Goal: Information Seeking & Learning: Learn about a topic

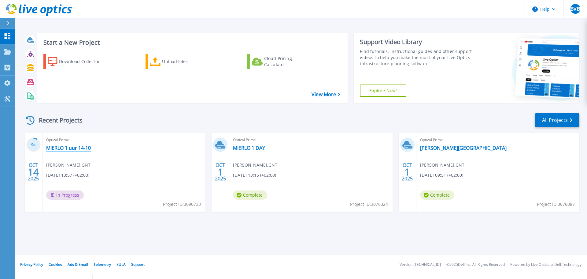
click at [65, 150] on link "MIERLO 1 uur 14-10" at bounding box center [68, 148] width 45 height 6
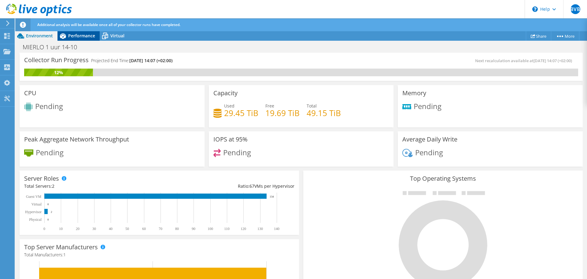
click at [85, 36] on span "Performance" at bounding box center [81, 36] width 27 height 6
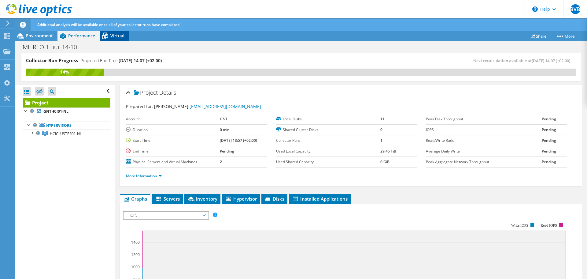
click at [116, 35] on span "Virtual" at bounding box center [117, 36] width 14 height 6
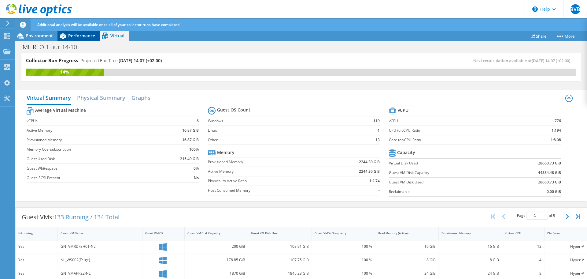
click at [88, 37] on span "Performance" at bounding box center [81, 36] width 27 height 6
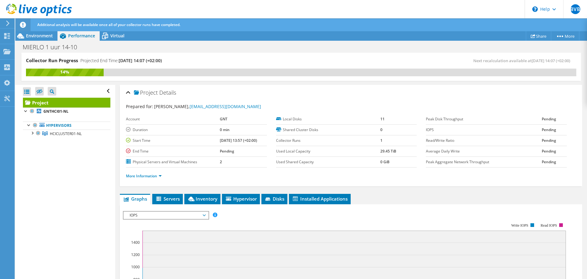
click at [147, 214] on span "IOPS" at bounding box center [166, 214] width 79 height 7
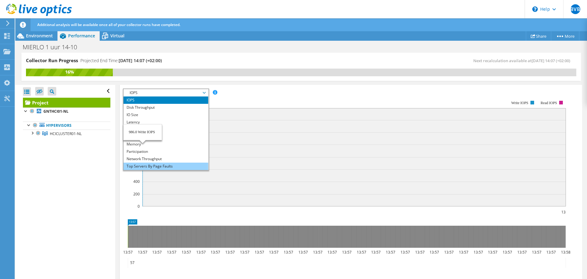
click at [169, 166] on li "Top Servers By Page Faults" at bounding box center [166, 165] width 85 height 7
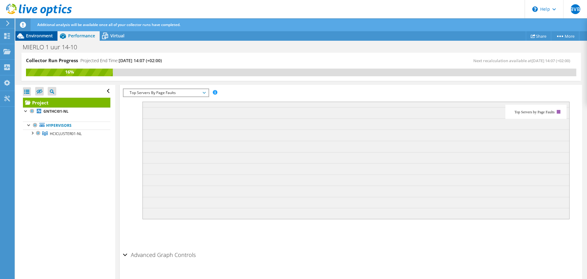
click at [35, 33] on span "Environment" at bounding box center [39, 36] width 27 height 6
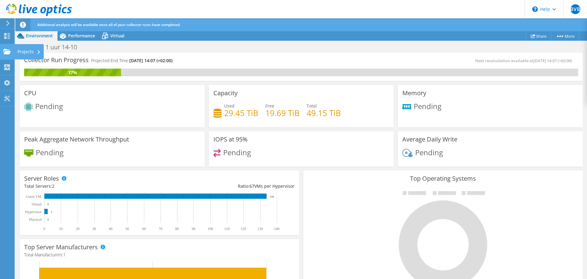
click at [8, 49] on icon at bounding box center [6, 52] width 7 height 6
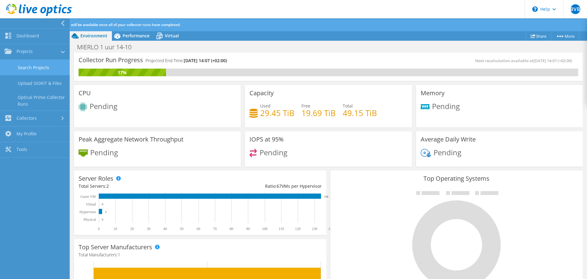
click at [44, 67] on link "Search Projects" at bounding box center [35, 68] width 70 height 16
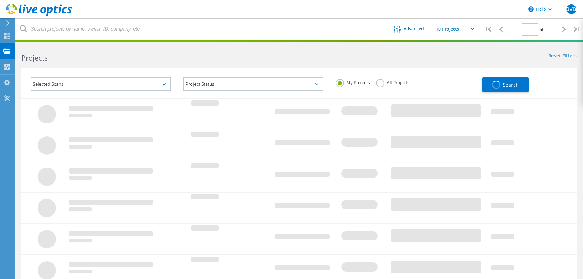
type input "1"
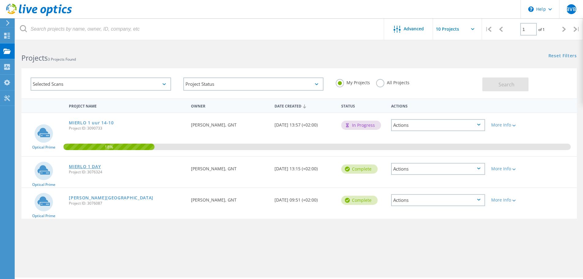
click at [91, 167] on link "MIERLO 1 DAY" at bounding box center [85, 166] width 32 height 4
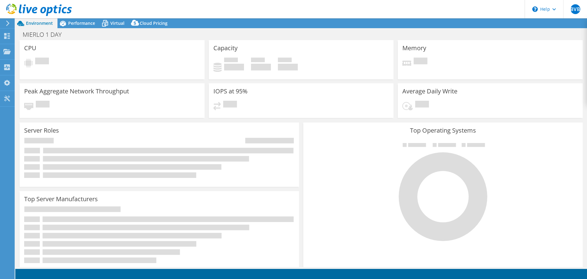
select select "USD"
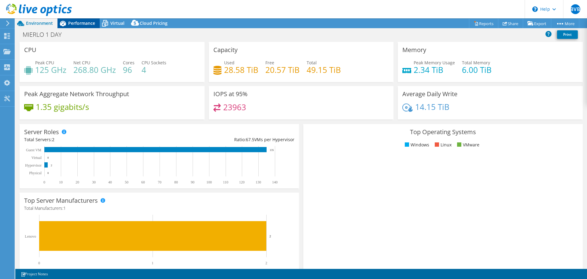
click at [87, 24] on span "Performance" at bounding box center [81, 23] width 27 height 6
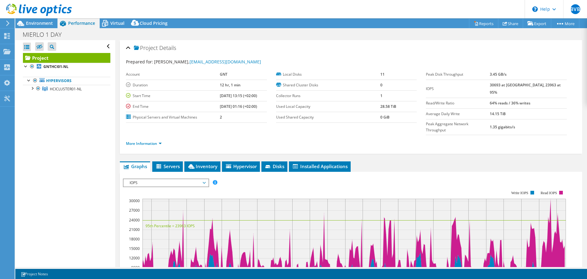
click at [161, 179] on span "IOPS" at bounding box center [166, 182] width 79 height 7
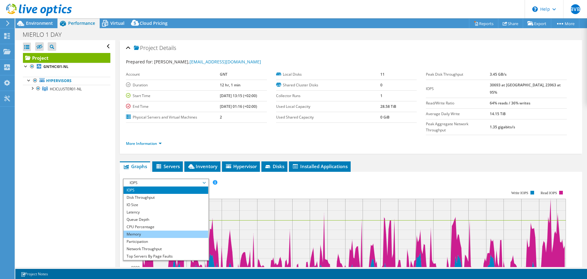
click at [154, 230] on li "Memory" at bounding box center [166, 233] width 85 height 7
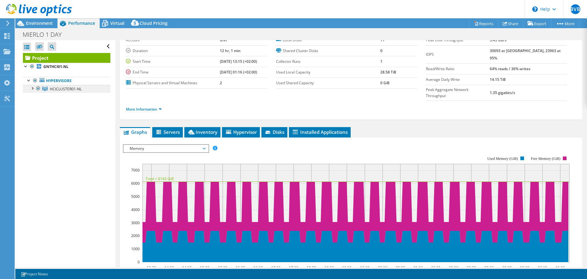
scroll to position [28, 0]
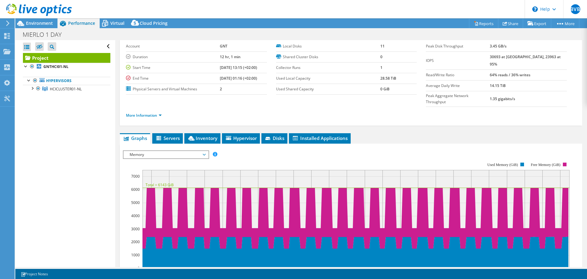
click at [160, 151] on span "Memory" at bounding box center [166, 154] width 79 height 7
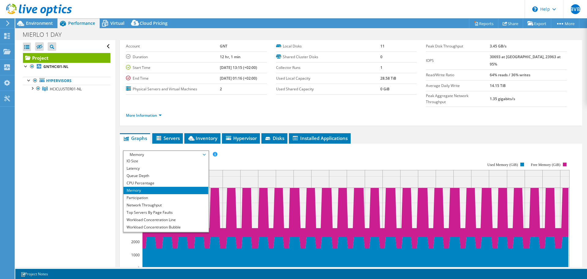
scroll to position [22, 0]
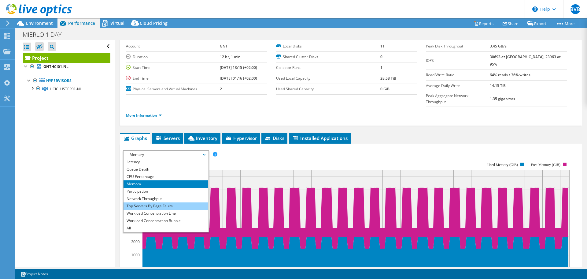
click at [169, 202] on li "Top Servers By Page Faults" at bounding box center [166, 205] width 85 height 7
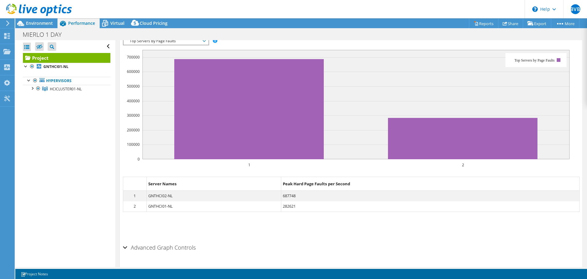
scroll to position [146, 0]
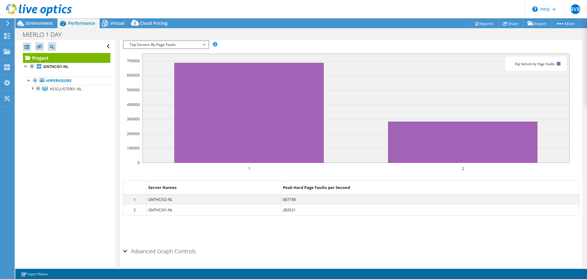
click at [188, 229] on section "IOPS Disk Throughput IO Size Latency Queue Depth CPU Percentage Memory Page Fau…" at bounding box center [351, 155] width 462 height 243
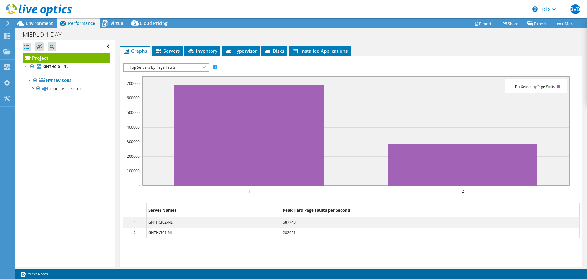
click at [187, 267] on h2 "Advanced Graph Controls" at bounding box center [159, 273] width 73 height 12
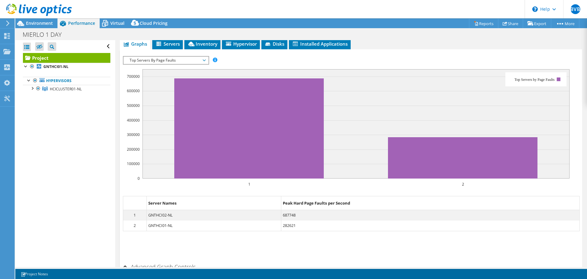
scroll to position [0, 0]
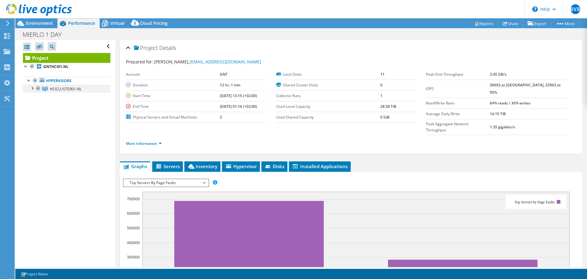
click at [33, 89] on div at bounding box center [32, 88] width 6 height 6
click at [139, 141] on link "More Information" at bounding box center [144, 143] width 36 height 5
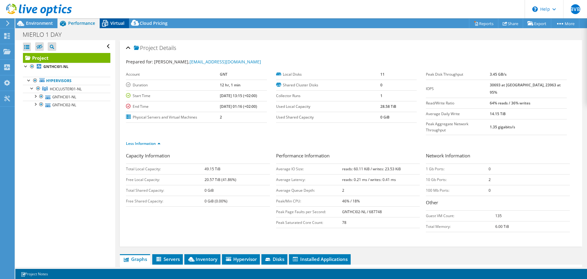
click at [112, 22] on span "Virtual" at bounding box center [117, 23] width 14 height 6
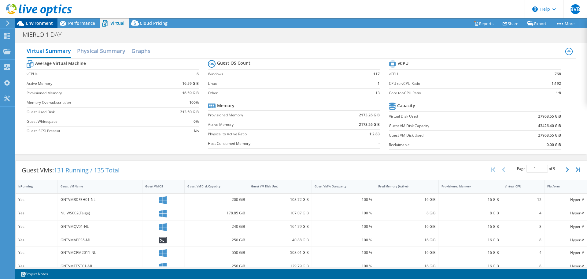
click at [32, 21] on span "Environment" at bounding box center [39, 23] width 27 height 6
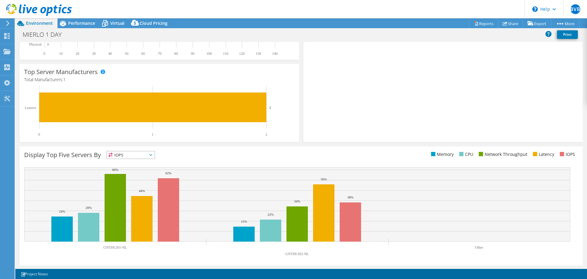
scroll to position [130, 0]
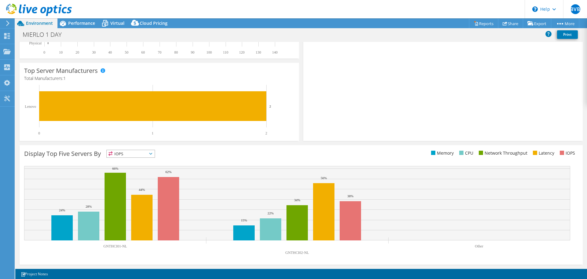
click at [128, 155] on span "IOPS" at bounding box center [131, 153] width 48 height 7
click at [128, 171] on li "Memory" at bounding box center [131, 170] width 48 height 9
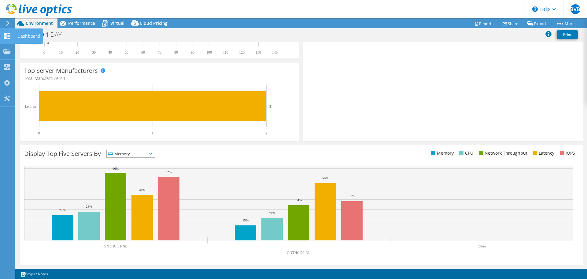
click at [6, 37] on use at bounding box center [7, 36] width 6 height 6
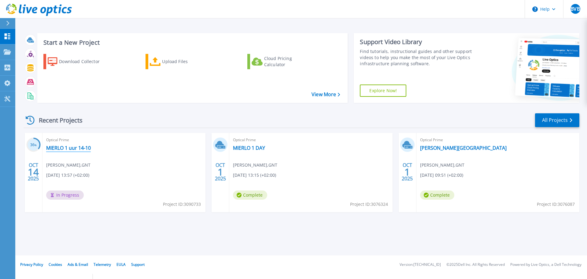
click at [81, 147] on link "MIERLO 1 uur 14-10" at bounding box center [68, 148] width 45 height 6
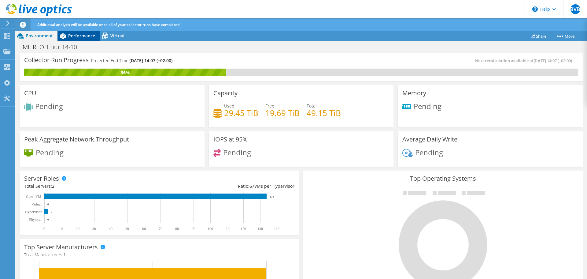
click at [79, 35] on span "Performance" at bounding box center [81, 36] width 27 height 6
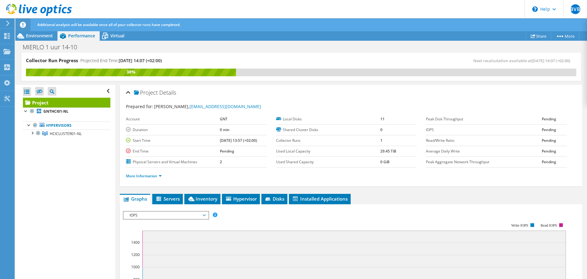
click at [175, 216] on span "IOPS" at bounding box center [166, 214] width 79 height 7
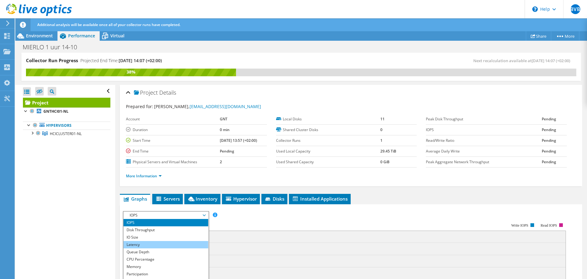
scroll to position [7, 0]
click at [158, 244] on li "Queue Depth" at bounding box center [166, 244] width 85 height 7
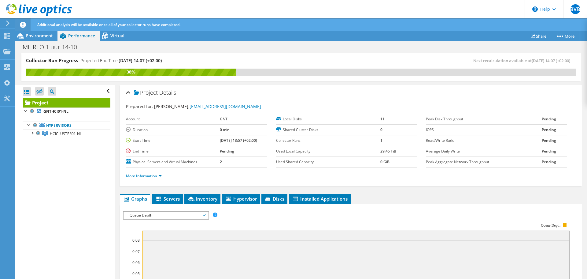
click at [207, 215] on span "Queue Depth" at bounding box center [166, 214] width 85 height 7
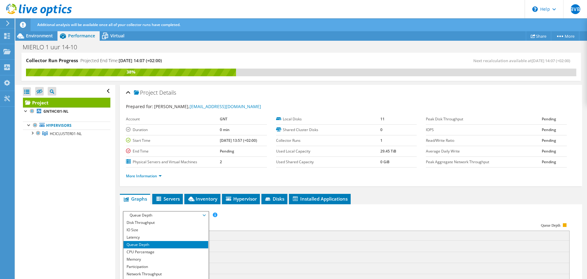
scroll to position [0, 0]
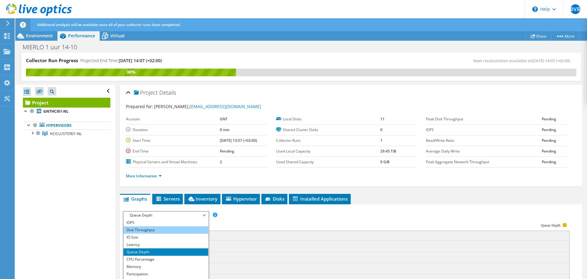
click at [180, 228] on li "Disk Throughput" at bounding box center [166, 229] width 85 height 7
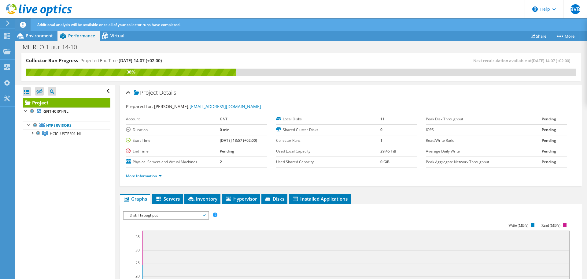
click at [203, 215] on span "Disk Throughput" at bounding box center [166, 214] width 79 height 7
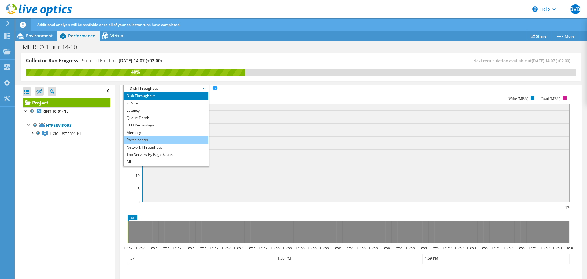
scroll to position [153, 0]
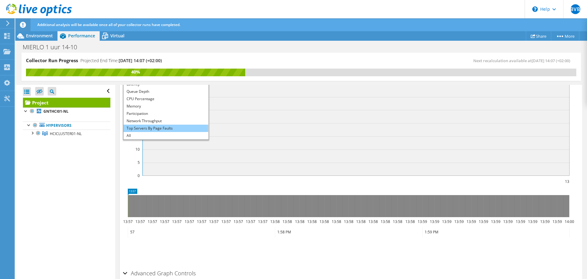
click at [160, 128] on li "Top Servers By Page Faults" at bounding box center [166, 127] width 85 height 7
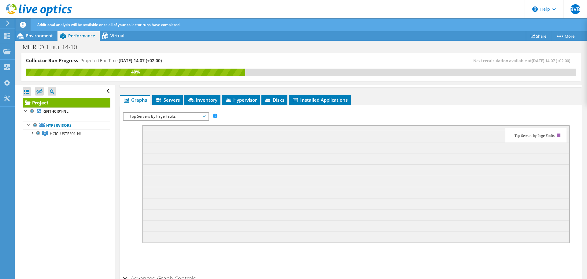
scroll to position [103, 0]
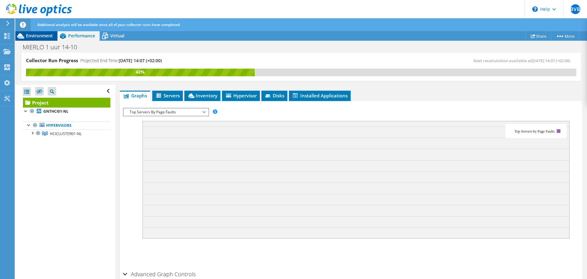
click at [35, 36] on span "Environment" at bounding box center [39, 36] width 27 height 6
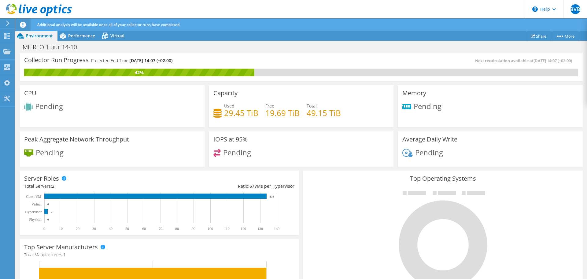
click at [6, 24] on icon at bounding box center [8, 23] width 5 height 6
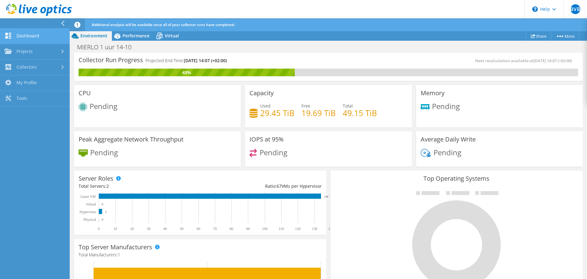
click at [38, 39] on link "Dashboard" at bounding box center [35, 36] width 70 height 16
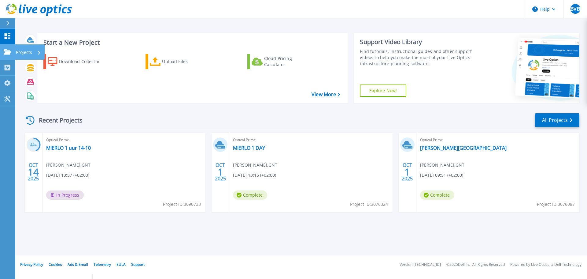
click at [11, 52] on icon at bounding box center [7, 51] width 7 height 5
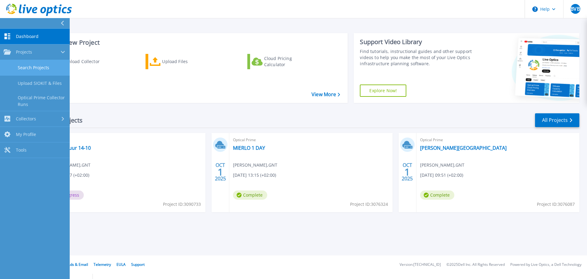
click at [24, 67] on link "Search Projects" at bounding box center [35, 68] width 70 height 16
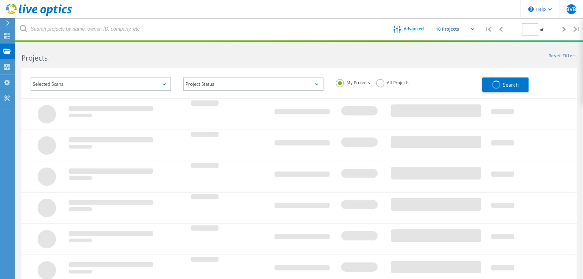
type input "1"
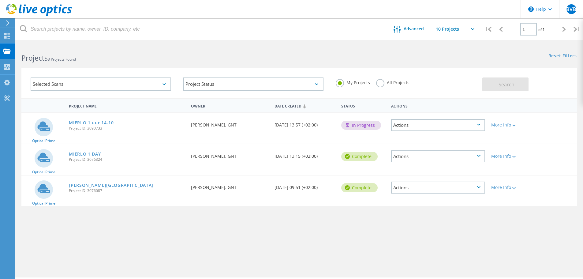
click at [295, 264] on div "Advanced | 1 of 1 | Email Address Project Name Company Date Created Project Id …" at bounding box center [298, 160] width 567 height 233
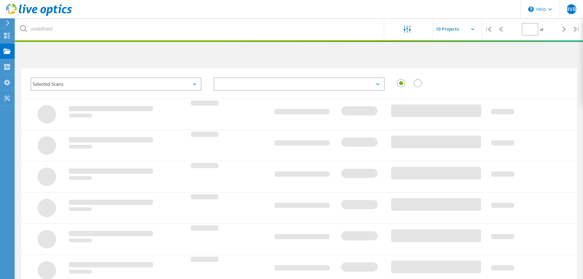
type input "1"
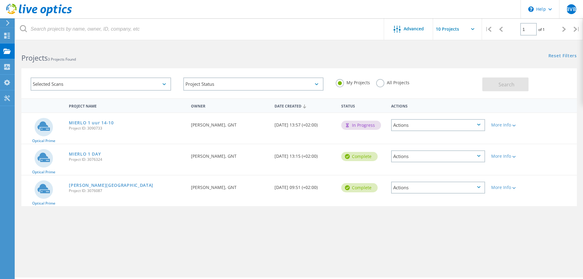
click at [100, 118] on div "MIERLO 1 uur 14-10 Project ID: 3090733" at bounding box center [127, 124] width 122 height 23
click at [98, 123] on link "MIERLO 1 uur 14-10" at bounding box center [91, 123] width 45 height 4
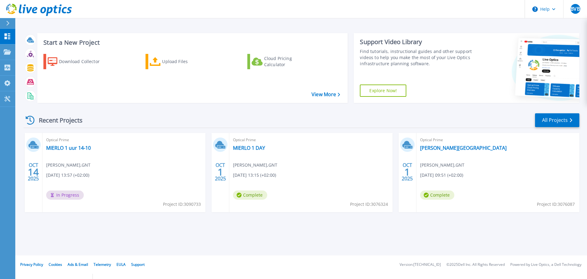
click at [81, 236] on div "Start a New Project Download Collector Upload Files Cloud Pricing Calculator Vi…" at bounding box center [301, 127] width 572 height 255
click at [69, 149] on link "MIERLO 1 uur 14-10" at bounding box center [68, 148] width 45 height 6
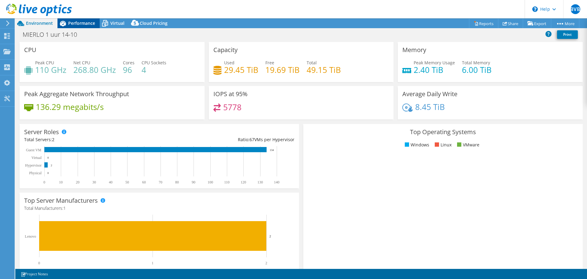
click at [80, 19] on div "Performance" at bounding box center [79, 23] width 42 height 10
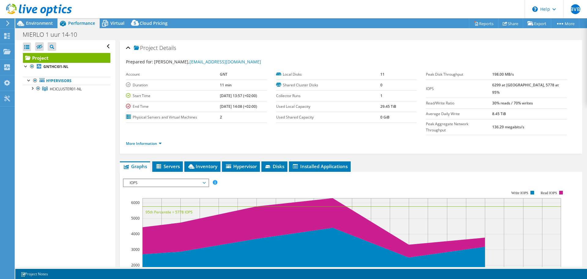
click at [163, 179] on span "IOPS" at bounding box center [166, 182] width 79 height 7
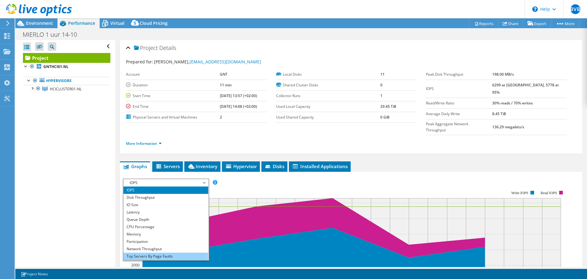
scroll to position [22, 0]
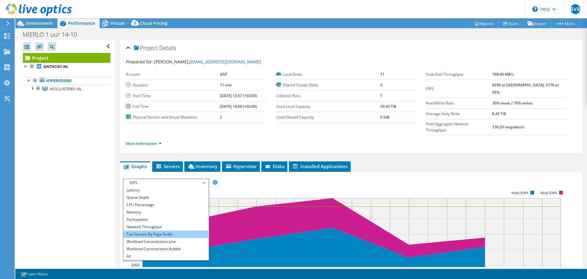
click at [158, 230] on li "Top Servers By Page Faults" at bounding box center [166, 233] width 85 height 7
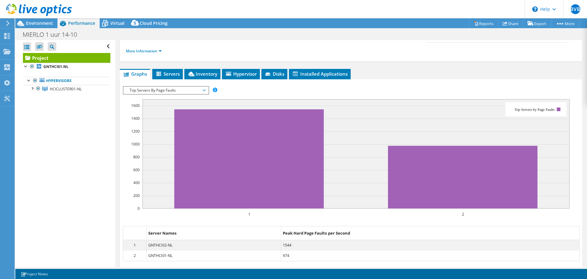
scroll to position [92, 0]
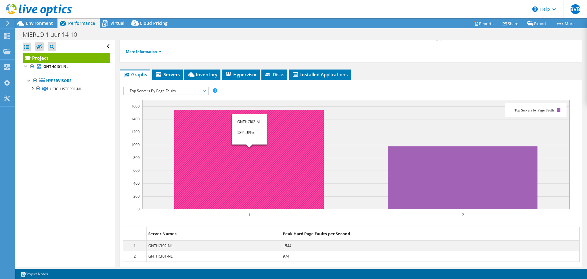
click at [205, 135] on rect at bounding box center [249, 159] width 150 height 99
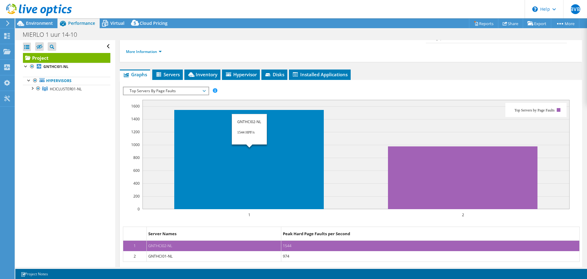
click at [205, 135] on rect at bounding box center [249, 159] width 150 height 99
click at [171, 251] on dd "GNTHCI01-NL" at bounding box center [214, 256] width 135 height 10
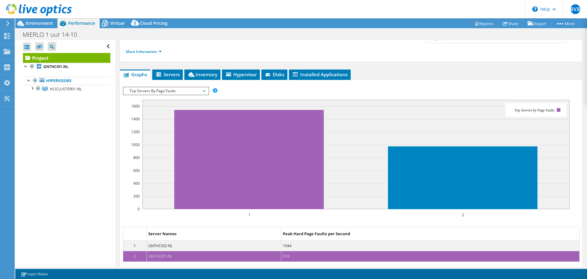
scroll to position [146, 0]
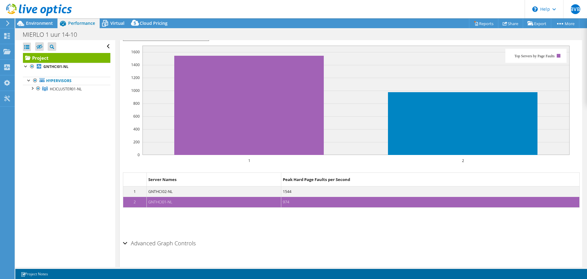
click at [169, 237] on h2 "Advanced Graph Controls" at bounding box center [159, 243] width 73 height 12
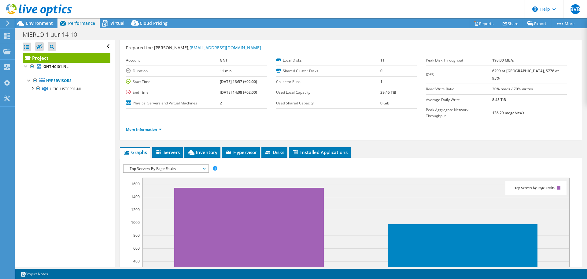
scroll to position [0, 0]
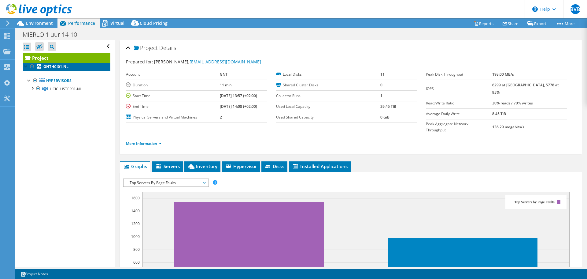
click at [45, 66] on b "GNTHCI01-NL" at bounding box center [55, 66] width 25 height 5
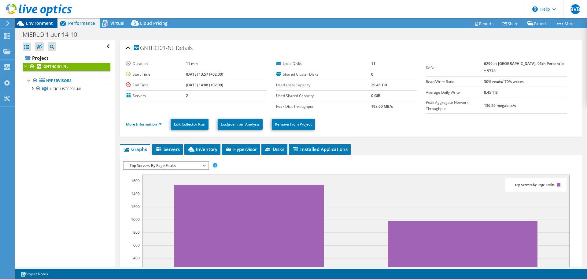
click at [34, 25] on span "Environment" at bounding box center [39, 23] width 27 height 6
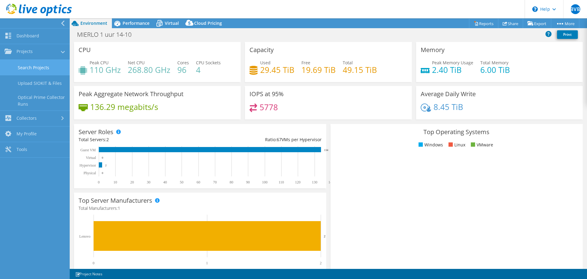
click at [32, 69] on link "Search Projects" at bounding box center [35, 68] width 70 height 16
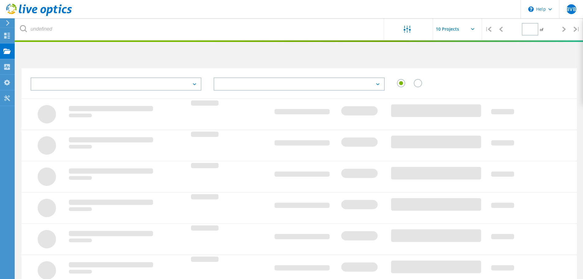
type input "1"
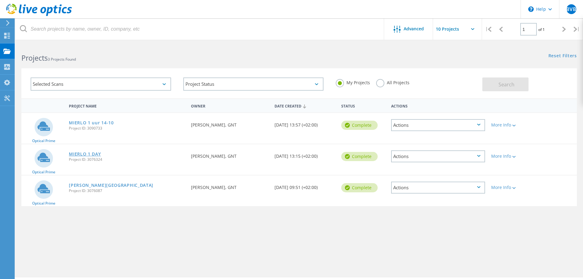
click at [88, 154] on link "MIERLO 1 DAY" at bounding box center [85, 154] width 32 height 4
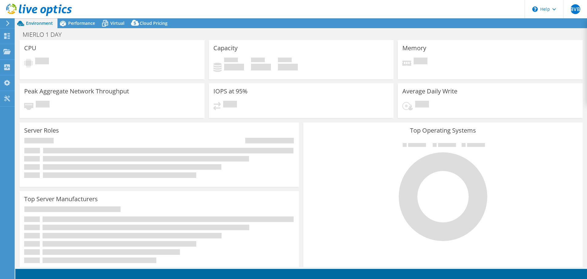
select select "USD"
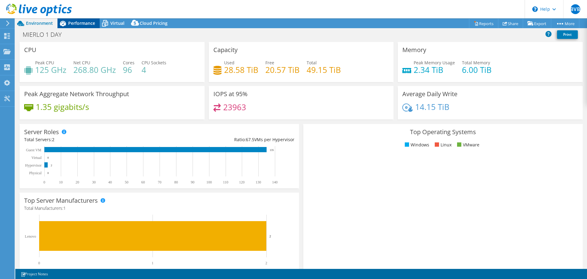
click at [86, 20] on div "Performance" at bounding box center [79, 23] width 42 height 10
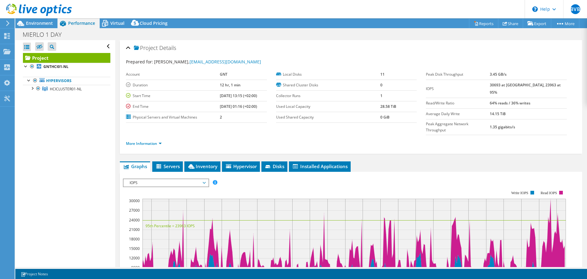
click at [166, 179] on span "IOPS" at bounding box center [166, 182] width 79 height 7
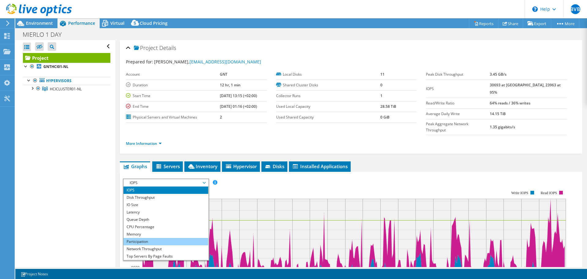
scroll to position [22, 0]
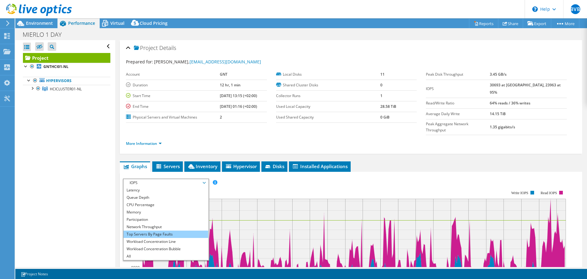
click at [157, 230] on li "Top Servers By Page Faults" at bounding box center [166, 233] width 85 height 7
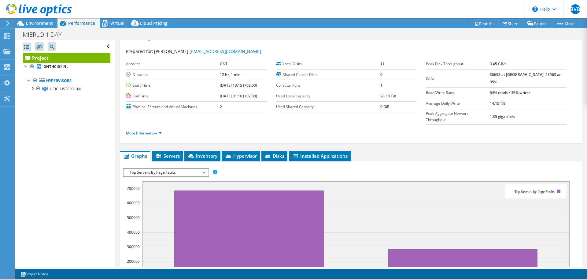
scroll to position [0, 0]
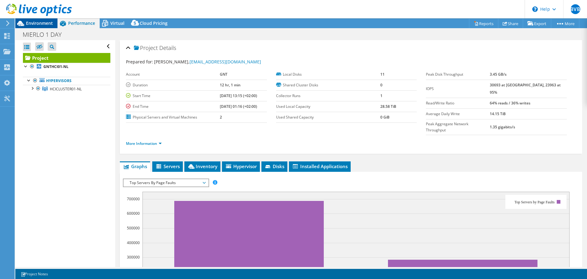
click at [31, 20] on span "Environment" at bounding box center [39, 23] width 27 height 6
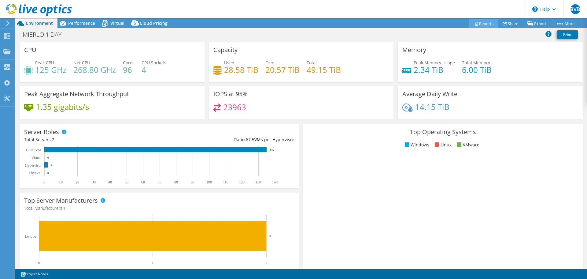
click at [474, 23] on icon at bounding box center [476, 23] width 5 height 5
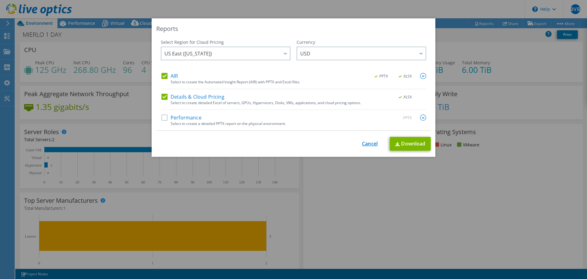
click at [374, 145] on link "Cancel" at bounding box center [370, 144] width 16 height 6
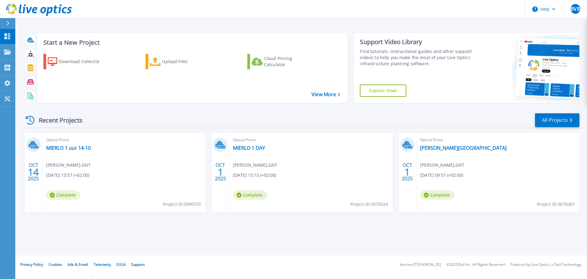
click at [145, 194] on div "Optical Prime MIERLO 1 uur 14-10 [PERSON_NAME] , GNT [DATE] 13:57 (+02:00) Comp…" at bounding box center [124, 172] width 163 height 79
click at [8, 52] on icon at bounding box center [7, 51] width 7 height 5
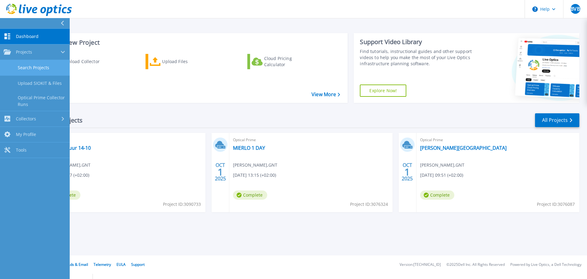
click at [35, 67] on link "Search Projects" at bounding box center [35, 68] width 70 height 16
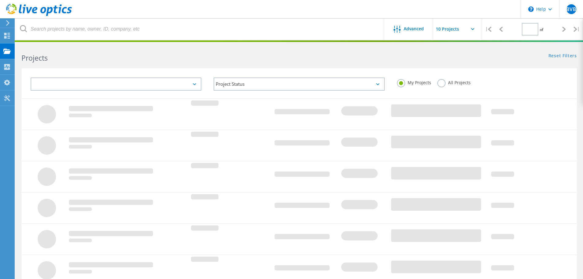
type input "1"
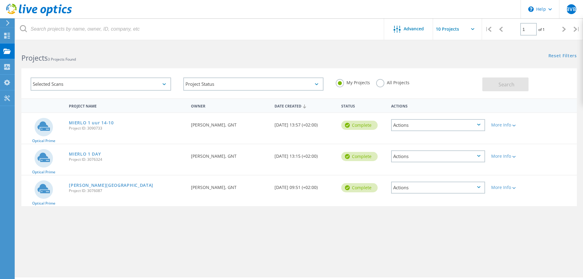
click at [438, 122] on div "Actions" at bounding box center [438, 125] width 94 height 12
click at [497, 233] on div "Project Name Owner Date Created Status Actions Optical Prime MIERLO 1 uur 14-10…" at bounding box center [298, 177] width 555 height 159
click at [398, 186] on div "Actions" at bounding box center [438, 187] width 94 height 12
click at [413, 235] on div "Project Name Owner Date Created Status Actions Optical Prime MIERLO 1 uur 14-10…" at bounding box center [298, 177] width 555 height 159
